Goal: Task Accomplishment & Management: Use online tool/utility

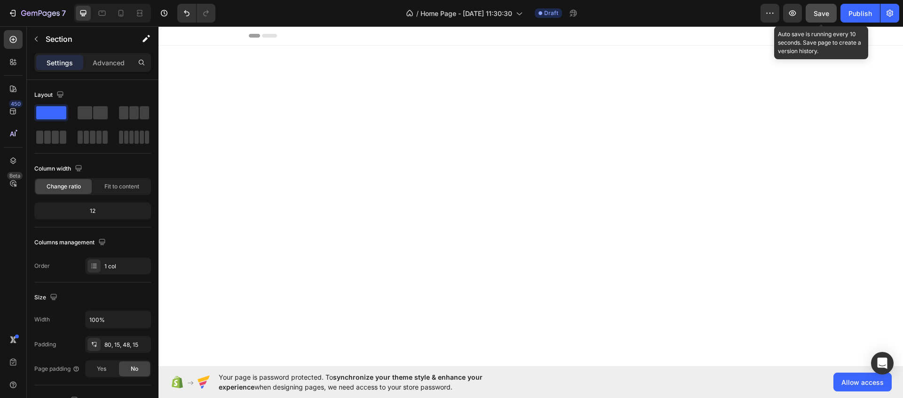
scroll to position [1296, 0]
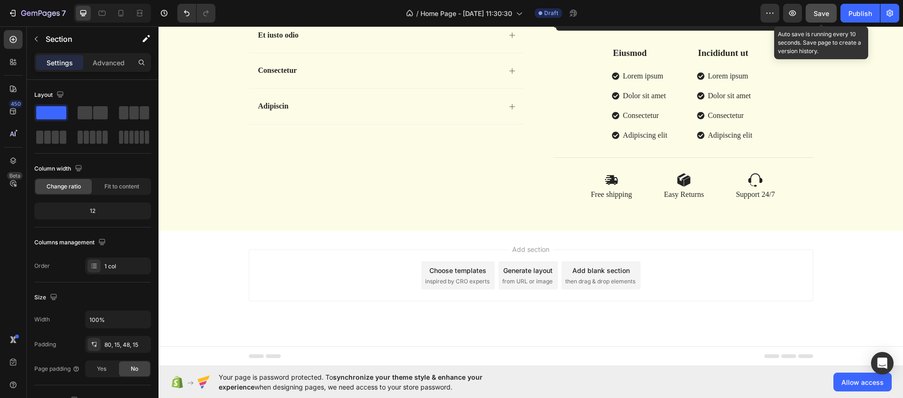
click at [828, 9] on span "Save" at bounding box center [822, 13] width 16 height 8
